Goal: Manage account settings: Manage account settings

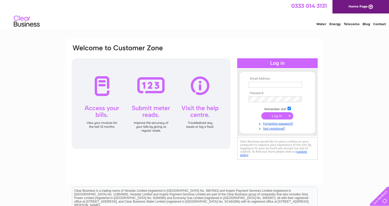
click at [262, 85] on input "text" at bounding box center [275, 85] width 53 height 6
type input "Energy@"
drag, startPoint x: 268, startPoint y: 83, endPoint x: 244, endPoint y: 83, distance: 23.6
click at [244, 83] on form "Email Address: Energy@ Password: Remember me?" at bounding box center [277, 104] width 75 height 54
click at [270, 128] on link "Not registered?" at bounding box center [278, 128] width 59 height 5
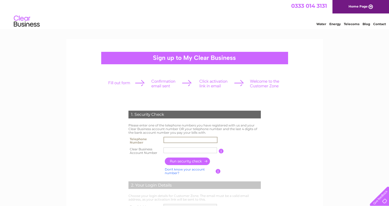
click at [182, 139] on input "text" at bounding box center [190, 140] width 54 height 6
type input "01387273833"
click at [166, 150] on input "text" at bounding box center [190, 150] width 54 height 6
click at [196, 161] on input "button" at bounding box center [188, 162] width 46 height 8
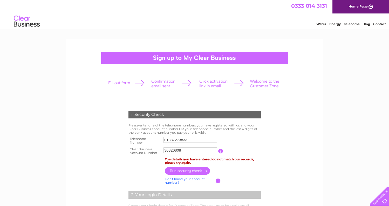
click at [220, 149] on input "button" at bounding box center [220, 151] width 5 height 5
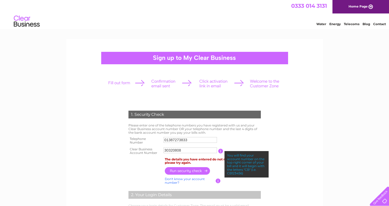
click at [165, 149] on input "30320808" at bounding box center [189, 151] width 53 height 6
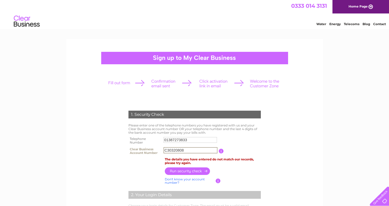
click at [187, 172] on input "button" at bounding box center [188, 172] width 46 height 8
click at [168, 149] on input "C30320808" at bounding box center [190, 150] width 54 height 6
click at [168, 150] on input "C30320808" at bounding box center [190, 150] width 54 height 6
click at [193, 151] on input "CB3032080" at bounding box center [190, 150] width 54 height 6
click at [217, 181] on input "button" at bounding box center [218, 181] width 5 height 5
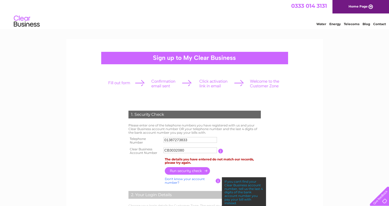
click at [221, 150] on input "button" at bounding box center [220, 151] width 5 height 5
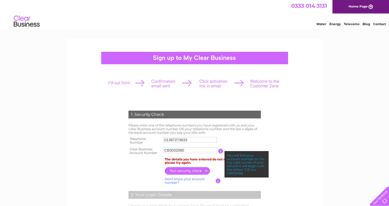
click at [192, 151] on input "CB3032080" at bounding box center [189, 151] width 53 height 6
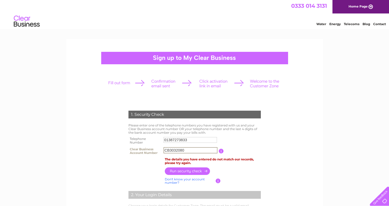
drag, startPoint x: 190, startPoint y: 149, endPoint x: 170, endPoint y: 149, distance: 20.2
click at [170, 149] on input "CB3032080" at bounding box center [190, 150] width 54 height 6
type input "CB2780649"
drag, startPoint x: 262, startPoint y: 151, endPoint x: 228, endPoint y: 151, distance: 33.5
click at [261, 151] on td "You will find your account number on the top right corner of your bill and it w…" at bounding box center [243, 151] width 38 height 10
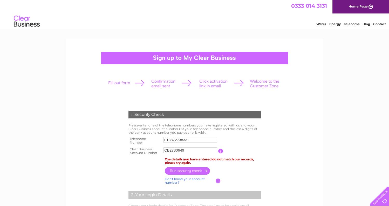
click at [191, 171] on input "button" at bounding box center [188, 171] width 46 height 8
drag, startPoint x: 188, startPoint y: 150, endPoint x: 170, endPoint y: 143, distance: 19.2
click at [155, 148] on tr "Clear Business Account Number CB2780649 You will find your account number on th…" at bounding box center [194, 151] width 135 height 10
drag, startPoint x: 190, startPoint y: 140, endPoint x: 155, endPoint y: 140, distance: 35.0
click at [155, 140] on tr "Telephone Number 01387273833" at bounding box center [194, 141] width 135 height 10
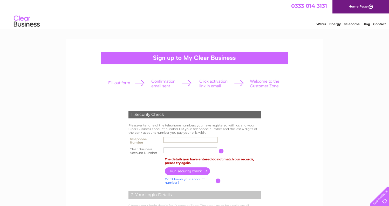
click at [175, 180] on link "Don't know your account number?" at bounding box center [185, 182] width 40 height 8
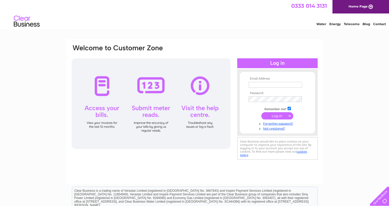
click at [261, 85] on input "text" at bounding box center [275, 85] width 53 height 6
type input "Energy'[DOMAIN_NAME]"
click at [269, 87] on input "text" at bounding box center [276, 85] width 54 height 6
type input "Energy@dumgal.gov.uk"
click at [279, 115] on input "submit" at bounding box center [277, 116] width 32 height 7
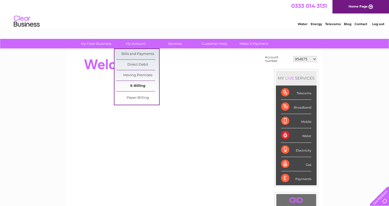
click at [139, 84] on link "E-Billing" at bounding box center [137, 86] width 43 height 10
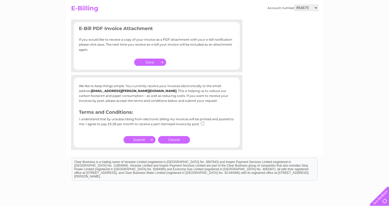
scroll to position [26, 0]
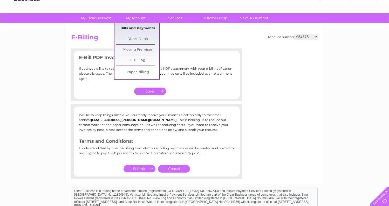
click at [134, 26] on link "Bills and Payments" at bounding box center [137, 28] width 43 height 10
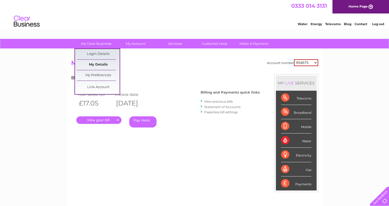
click at [94, 65] on link "My Details" at bounding box center [98, 65] width 43 height 10
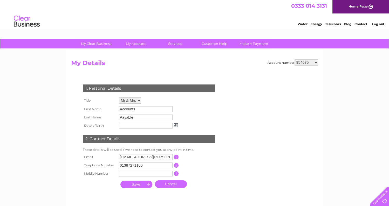
click at [315, 62] on select "954675 996017 1153735 30302964" at bounding box center [307, 62] width 24 height 6
select select "996017"
click at [295, 59] on select "954675 996017 1153735 30302964" at bounding box center [307, 62] width 24 height 6
click at [317, 63] on select "954675 996017 1153735 30302964" at bounding box center [307, 62] width 24 height 6
select select "1153735"
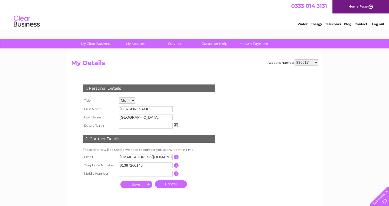
click at [295, 59] on select "954675 996017 1153735 30302964" at bounding box center [307, 62] width 24 height 6
click at [316, 62] on select "954675 996017 1153735 30302964" at bounding box center [307, 62] width 24 height 6
select select "30302964"
click at [295, 59] on select "954675 996017 1153735 30302964" at bounding box center [307, 62] width 24 height 6
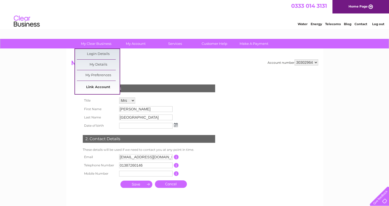
click at [96, 84] on link "Link Account" at bounding box center [98, 87] width 43 height 10
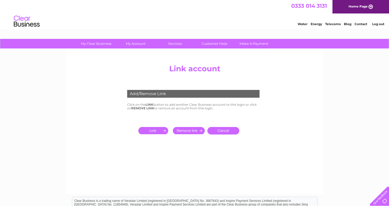
click at [149, 131] on input "submit" at bounding box center [154, 130] width 32 height 7
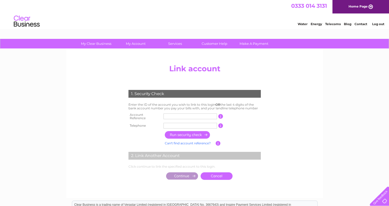
click at [178, 116] on input "text" at bounding box center [189, 117] width 53 height 6
type input "30320808"
click at [221, 114] on input "button" at bounding box center [220, 116] width 5 height 5
click at [179, 123] on input "text" at bounding box center [189, 126] width 53 height 6
click at [188, 133] on input "button" at bounding box center [188, 135] width 46 height 8
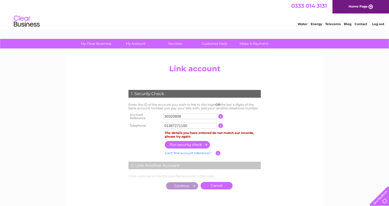
drag, startPoint x: 190, startPoint y: 124, endPoint x: 162, endPoint y: 123, distance: 28.3
click at [162, 123] on td "01387271100" at bounding box center [190, 126] width 56 height 8
type input "01387260146"
click at [192, 143] on input "button" at bounding box center [188, 145] width 46 height 8
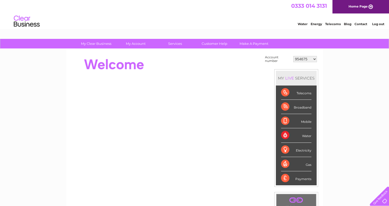
click at [313, 58] on select "954675 996017 1153735 30302964" at bounding box center [305, 59] width 24 height 6
click at [214, 43] on link "Customer Help" at bounding box center [214, 44] width 43 height 10
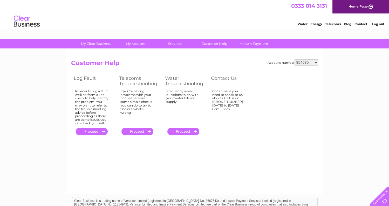
click at [315, 62] on select "954675 996017 1153735 30302964" at bounding box center [307, 62] width 24 height 6
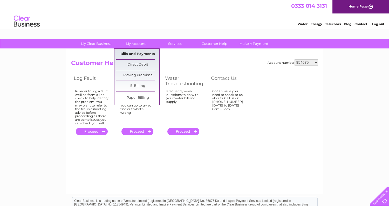
click at [131, 53] on link "Bills and Payments" at bounding box center [137, 54] width 43 height 10
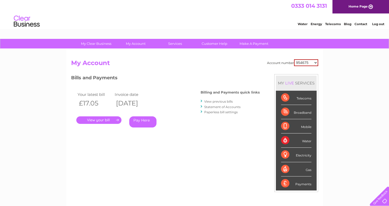
click at [94, 119] on link "." at bounding box center [98, 121] width 45 height 8
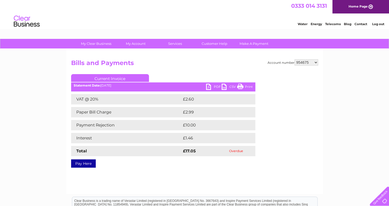
click at [209, 87] on link "PDF" at bounding box center [214, 88] width 16 height 8
click at [315, 62] on select "954675 996017 1153735 30302964" at bounding box center [307, 62] width 24 height 6
click at [295, 59] on select "954675 996017 1153735 30302964" at bounding box center [307, 62] width 24 height 6
click at [316, 62] on select "954675 996017 1153735 30302964" at bounding box center [307, 62] width 24 height 6
select select "1153735"
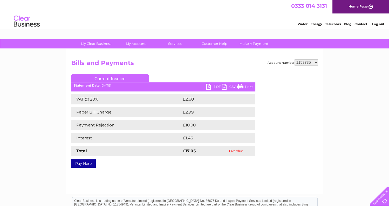
click at [295, 59] on select "954675 996017 1153735 30302964" at bounding box center [307, 62] width 24 height 6
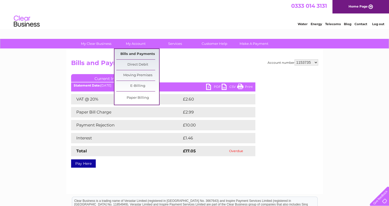
click at [137, 52] on link "Bills and Payments" at bounding box center [137, 54] width 43 height 10
click at [135, 53] on link "Bills and Payments" at bounding box center [137, 54] width 43 height 10
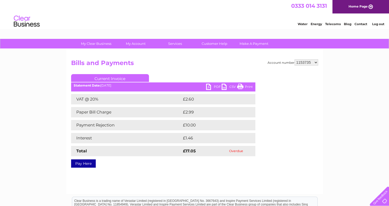
click at [225, 55] on div "Account number 954675 996017 1153735 30302964 Bills and Payments Current Invoic…" at bounding box center [194, 121] width 257 height 145
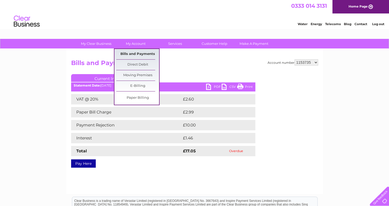
click at [138, 54] on link "Bills and Payments" at bounding box center [137, 54] width 43 height 10
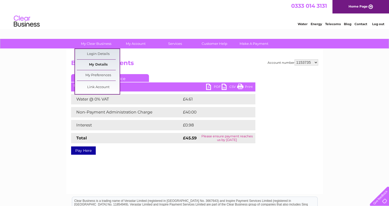
click at [106, 64] on link "My Details" at bounding box center [98, 65] width 43 height 10
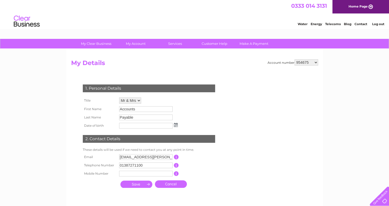
click at [316, 62] on select "954675 996017 1153735 30302964" at bounding box center [307, 62] width 24 height 6
select select "1153735"
click at [295, 59] on select "954675 996017 1153735 30302964" at bounding box center [307, 62] width 24 height 6
click at [211, 43] on link "Customer Help" at bounding box center [214, 44] width 43 height 10
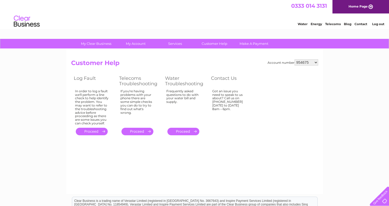
click at [317, 62] on select "954675 996017 1153735 30302964" at bounding box center [307, 62] width 24 height 6
select select "1153735"
click at [295, 59] on select "954675 996017 1153735 30302964" at bounding box center [307, 62] width 24 height 6
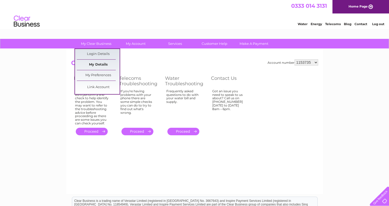
click at [103, 64] on link "My Details" at bounding box center [98, 65] width 43 height 10
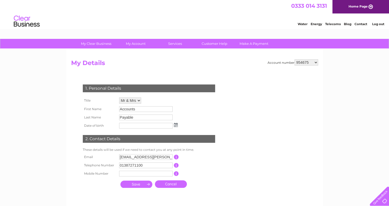
click at [314, 63] on select "954675 996017 1153735 30302964" at bounding box center [307, 62] width 24 height 6
select select "1153735"
click at [295, 59] on select "954675 996017 1153735 30302964" at bounding box center [307, 62] width 24 height 6
click at [244, 74] on form "Account number 954675 996017 1153735 30302964 My Details 1. Personal Details Ti…" at bounding box center [194, 130] width 247 height 142
click at [316, 62] on select "954675 996017 1153735 30302964" at bounding box center [307, 62] width 24 height 6
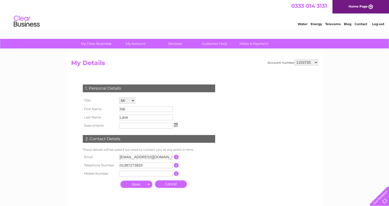
select select "30302964"
click at [295, 59] on select "954675 996017 1153735 30302964" at bounding box center [307, 62] width 24 height 6
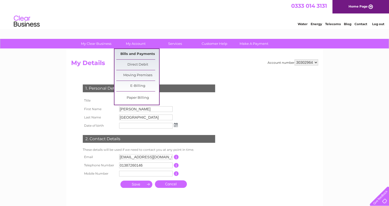
click at [122, 50] on link "Bills and Payments" at bounding box center [137, 54] width 43 height 10
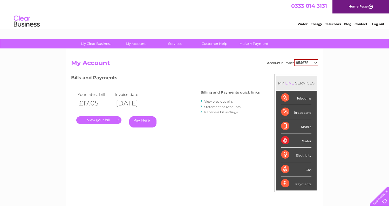
click at [316, 63] on select "954675 996017 1153735 30302964" at bounding box center [306, 62] width 24 height 7
select select "30302964"
click at [294, 59] on select "954675 996017 1153735 30302964" at bounding box center [306, 62] width 24 height 7
click at [99, 120] on link "." at bounding box center [98, 121] width 45 height 8
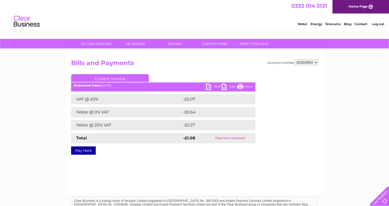
click at [213, 86] on link "PDF" at bounding box center [214, 88] width 16 height 8
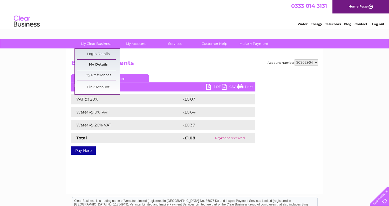
click at [98, 63] on link "My Details" at bounding box center [98, 65] width 43 height 10
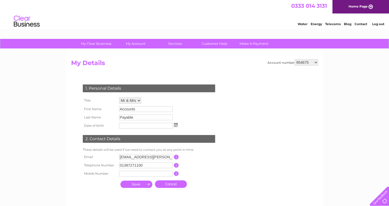
click at [315, 61] on select "954675 996017 1153735 30302964" at bounding box center [307, 62] width 24 height 6
select select "30302964"
click at [295, 59] on select "954675 996017 1153735 30302964" at bounding box center [307, 62] width 24 height 6
click at [131, 100] on select "Mr Mrs Ms Miss Dr Rev Prof Other" at bounding box center [127, 101] width 16 height 6
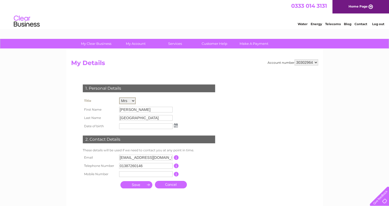
select select "Miss"
click at [119, 98] on select "Mr Mrs Ms Miss Dr Rev Prof Other" at bounding box center [127, 101] width 17 height 7
click at [202, 106] on div "1. Personal Details Title Mr Mrs Ms Miss Dr Rev Prof Other First Name [PERSON_N…" at bounding box center [150, 135] width 158 height 112
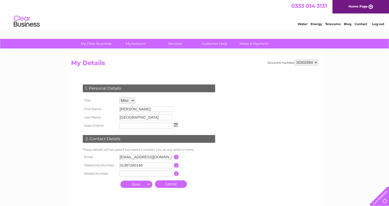
click at [134, 183] on input "submit" at bounding box center [136, 184] width 32 height 7
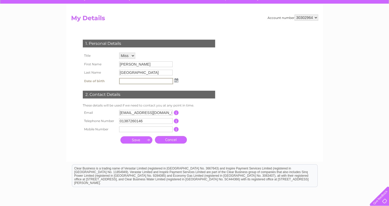
scroll to position [52, 0]
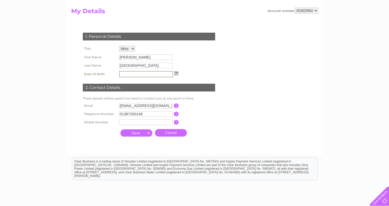
click at [133, 132] on input "submit" at bounding box center [136, 132] width 32 height 7
click at [235, 136] on form "Account number 954675 996017 1153735 30302964 My Details 1. Personal Details Ti…" at bounding box center [194, 79] width 247 height 142
click at [227, 73] on div "1. Personal Details Title Mr Mrs Ms Miss Dr Rev Prof Other First Name Caroline …" at bounding box center [150, 84] width 158 height 112
click at [141, 131] on input "submit" at bounding box center [136, 132] width 32 height 7
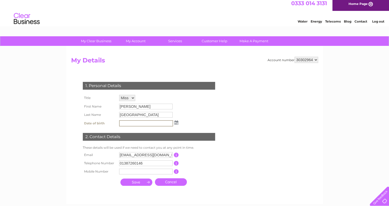
scroll to position [0, 0]
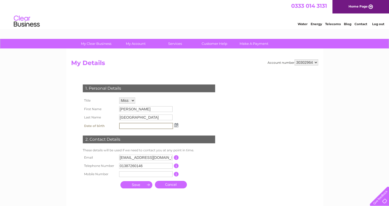
click at [132, 99] on select "Mr Mrs Ms Miss Dr Rev Prof Other" at bounding box center [127, 101] width 16 height 6
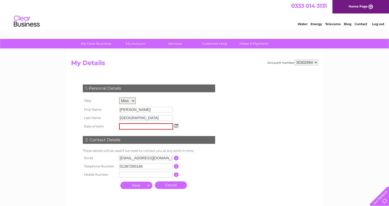
click at [132, 99] on select "Mr Mrs Ms Miss Dr Rev Prof Other" at bounding box center [127, 101] width 17 height 7
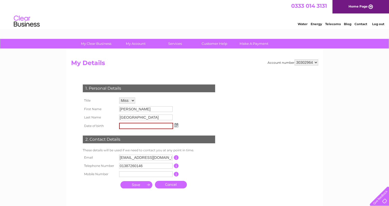
click at [176, 125] on img at bounding box center [176, 125] width 4 height 4
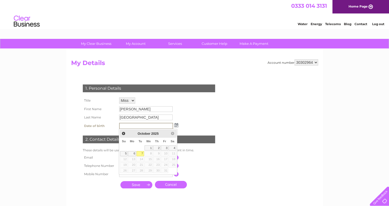
click at [218, 117] on div "1. Personal Details Title Mr Mrs Ms Miss Dr Rev Prof Other First Name Caroline …" at bounding box center [150, 135] width 158 height 112
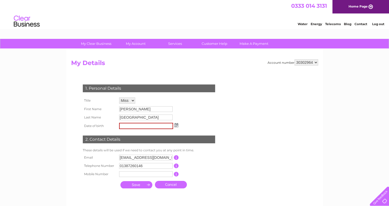
click at [172, 185] on link "Cancel" at bounding box center [171, 185] width 32 height 8
click at [223, 175] on div "1. Personal Details Title Mr Mrs Ms Miss Dr Rev Prof Other First Name Caroline …" at bounding box center [150, 135] width 158 height 112
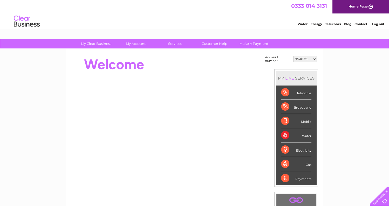
click at [313, 58] on select "954675 996017 1153735 30302964" at bounding box center [305, 59] width 24 height 6
select select "30302964"
click at [294, 56] on select "954675 996017 1153735 30302964" at bounding box center [305, 59] width 24 height 6
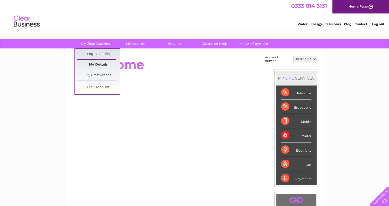
click at [102, 65] on link "My Details" at bounding box center [98, 65] width 43 height 10
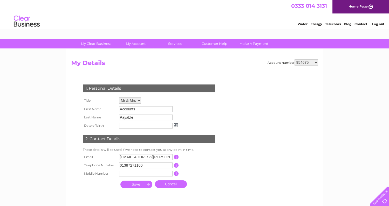
click at [309, 65] on select "954675 996017 1153735 30302964" at bounding box center [307, 62] width 24 height 6
select select "30302964"
click at [295, 59] on select "954675 996017 1153735 30302964" at bounding box center [307, 62] width 24 height 6
